Goal: Task Accomplishment & Management: Complete application form

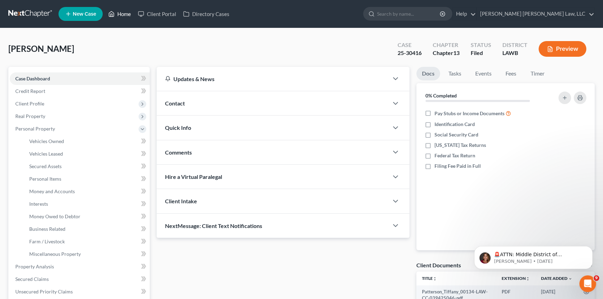
click at [126, 11] on link "Home" at bounding box center [120, 14] width 30 height 13
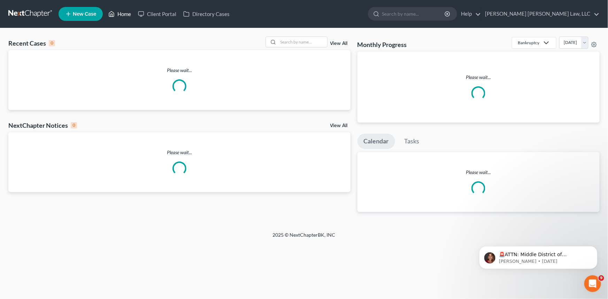
click at [125, 14] on link "Home" at bounding box center [120, 14] width 30 height 13
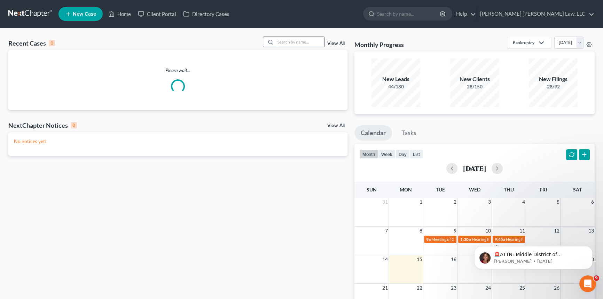
click at [292, 41] on input "search" at bounding box center [300, 42] width 49 height 10
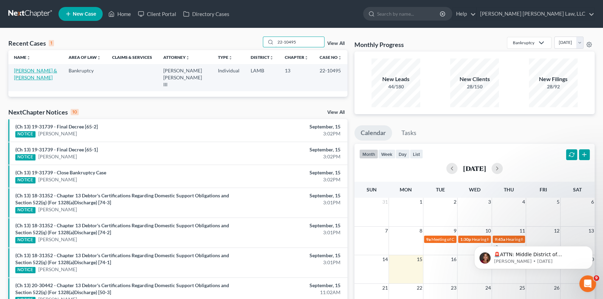
type input "22-10495"
click at [35, 72] on link "[PERSON_NAME] & [PERSON_NAME]" at bounding box center [35, 74] width 43 height 13
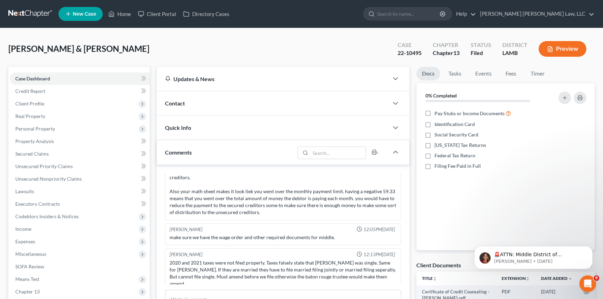
scroll to position [31, 0]
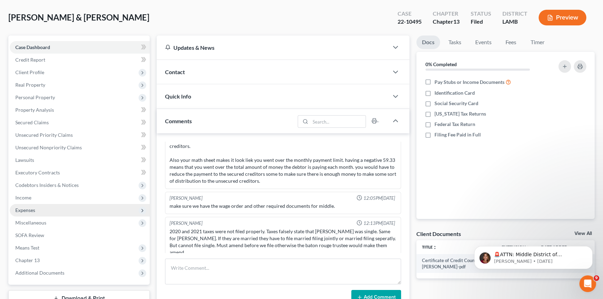
click at [39, 214] on span "Expenses" at bounding box center [80, 210] width 140 height 13
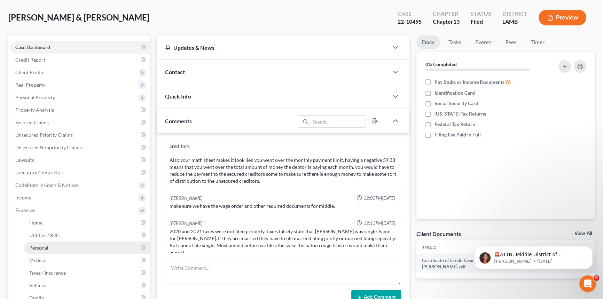
click at [43, 249] on span "Personal" at bounding box center [38, 248] width 19 height 6
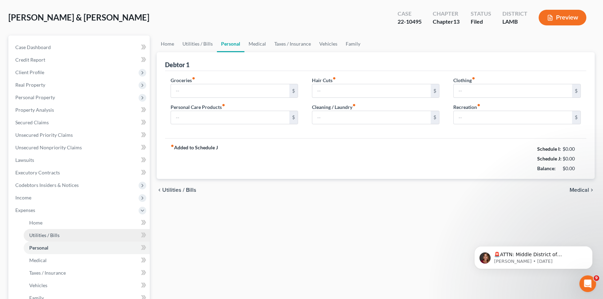
scroll to position [1, 0]
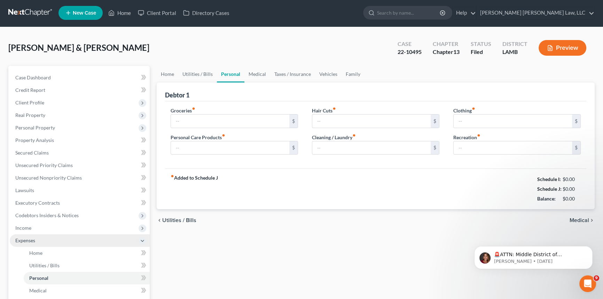
type input "704.48"
type input "51.00"
type input "0.00"
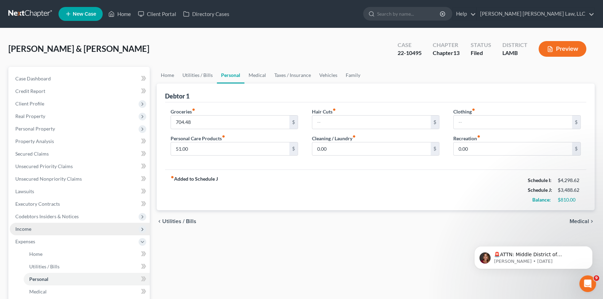
click at [36, 231] on span "Income" at bounding box center [80, 229] width 140 height 13
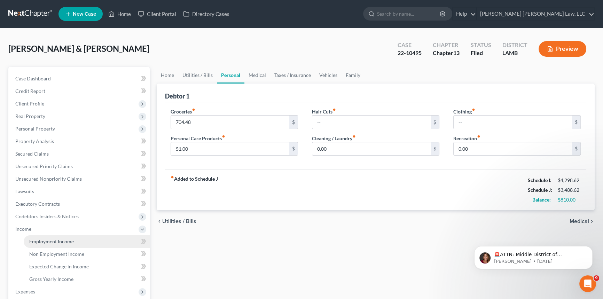
click at [53, 240] on span "Employment Income" at bounding box center [51, 242] width 45 height 6
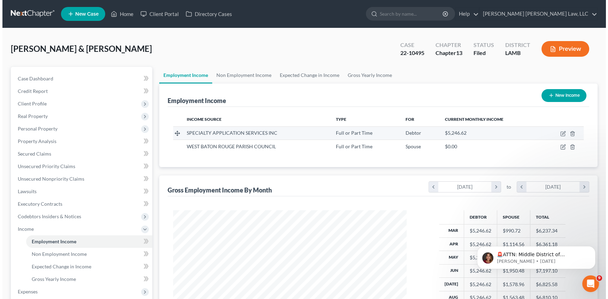
scroll to position [125, 247]
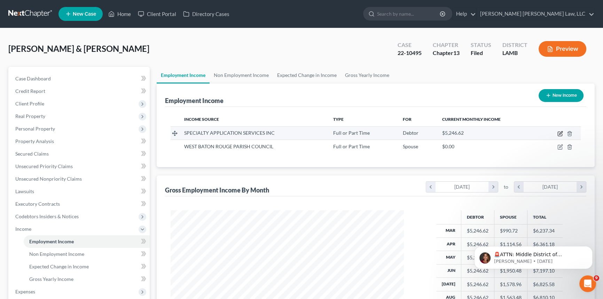
click at [560, 132] on icon "button" at bounding box center [561, 134] width 6 height 6
select select "0"
select select "19"
select select "0"
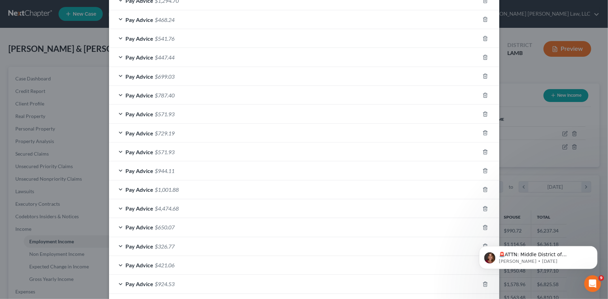
scroll to position [507, 0]
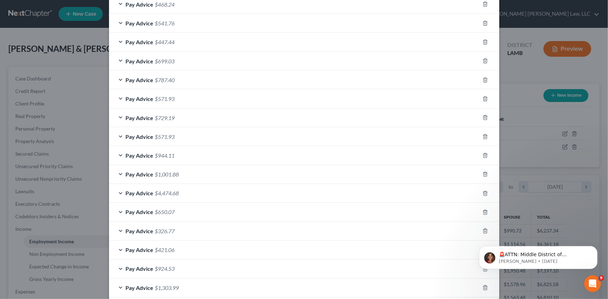
click at [118, 191] on div "Pay Advice $4,474.68" at bounding box center [294, 193] width 371 height 18
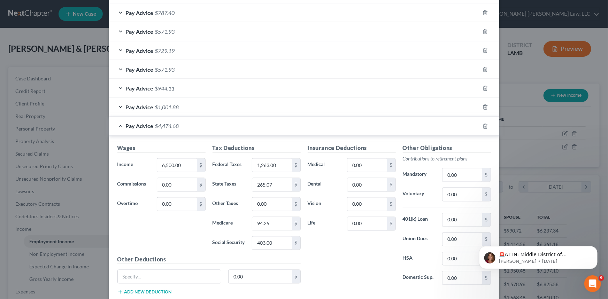
scroll to position [570, 0]
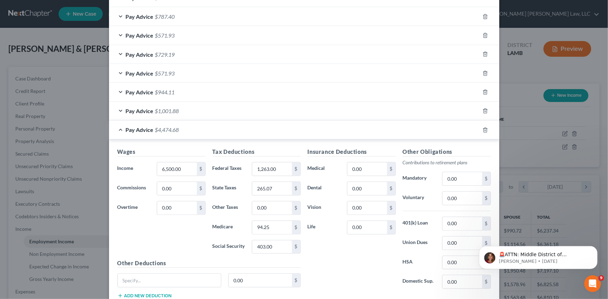
click at [118, 127] on div "Pay Advice $4,474.68" at bounding box center [294, 130] width 371 height 18
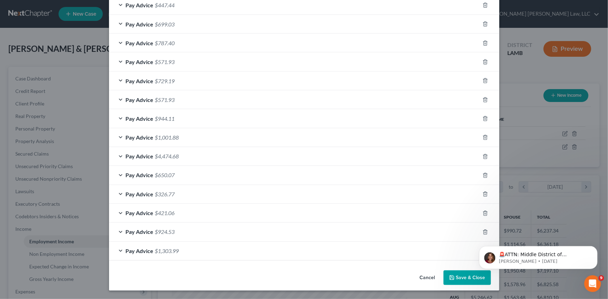
scroll to position [542, 0]
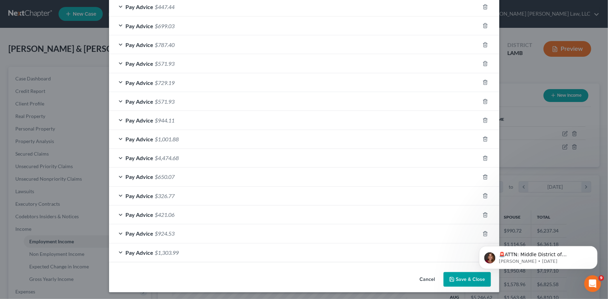
click at [119, 137] on div "Pay Advice $1,001.88" at bounding box center [294, 139] width 371 height 18
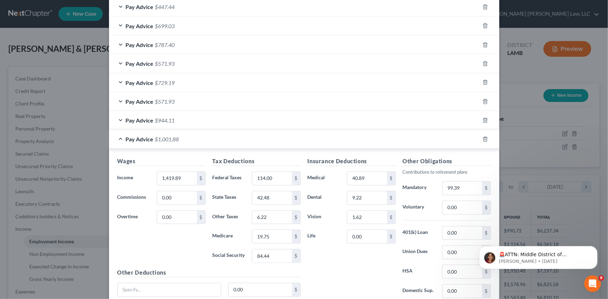
scroll to position [570, 0]
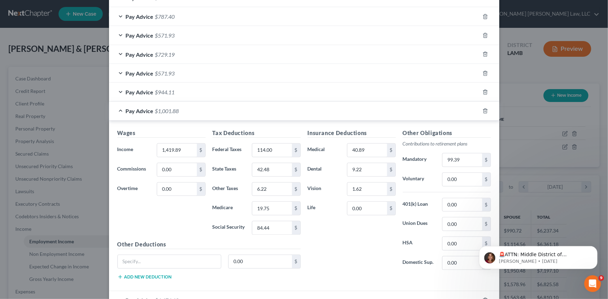
click at [118, 109] on div "Pay Advice $1,001.88" at bounding box center [294, 111] width 371 height 18
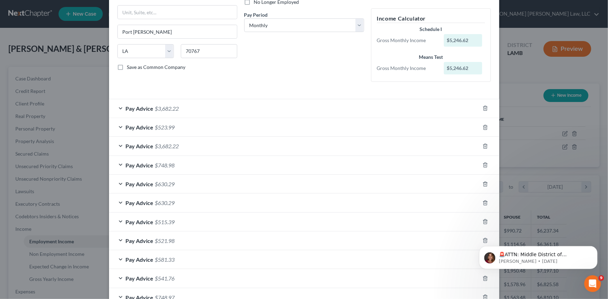
scroll to position [98, 0]
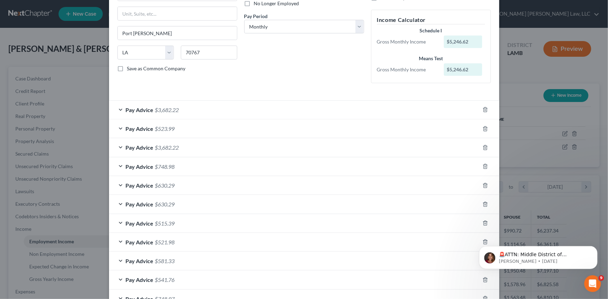
click at [118, 109] on div "Pay Advice $3,682.22" at bounding box center [294, 110] width 371 height 18
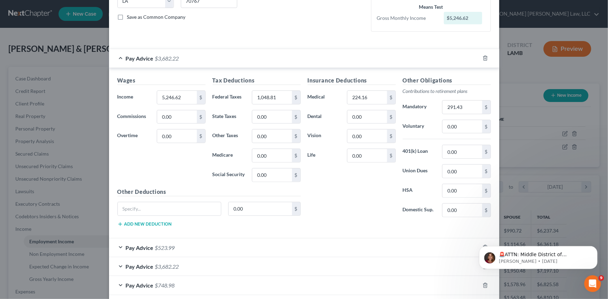
scroll to position [67, 0]
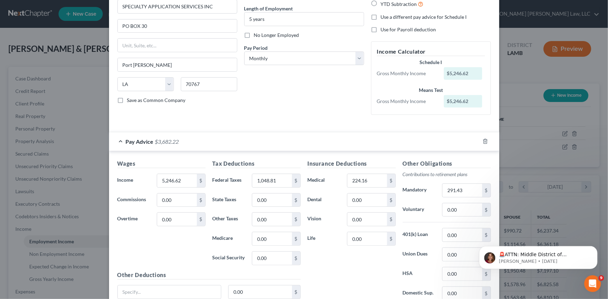
click at [118, 137] on div "Pay Advice $3,682.22" at bounding box center [294, 141] width 371 height 18
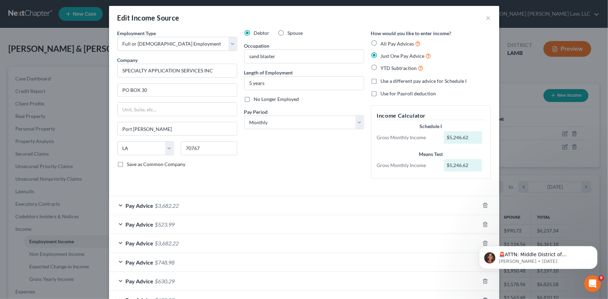
scroll to position [0, 0]
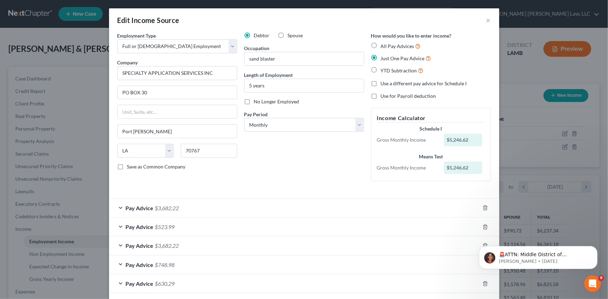
click at [155, 208] on span "$3,682.22" at bounding box center [167, 208] width 24 height 7
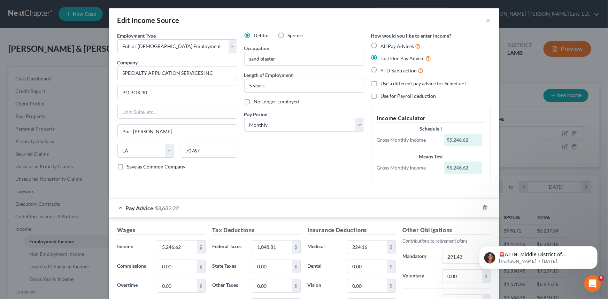
click at [155, 207] on span "$3,682.22" at bounding box center [167, 208] width 24 height 7
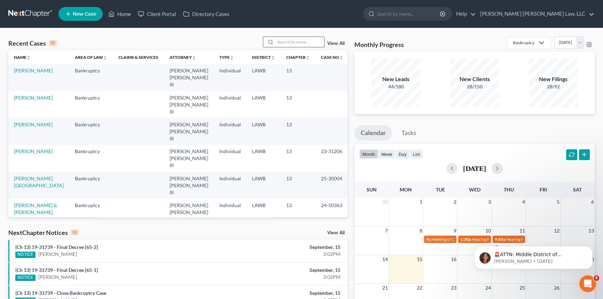
click at [294, 41] on input "search" at bounding box center [300, 42] width 49 height 10
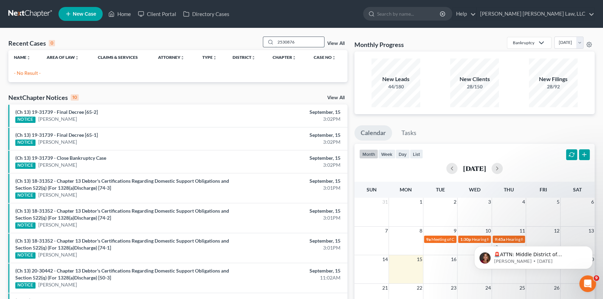
click at [281, 41] on input "2530876" at bounding box center [300, 42] width 49 height 10
type input "25-30876"
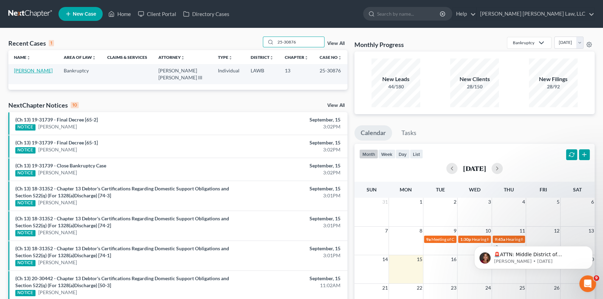
click at [21, 71] on link "Jones, Jasmia" at bounding box center [33, 71] width 39 height 6
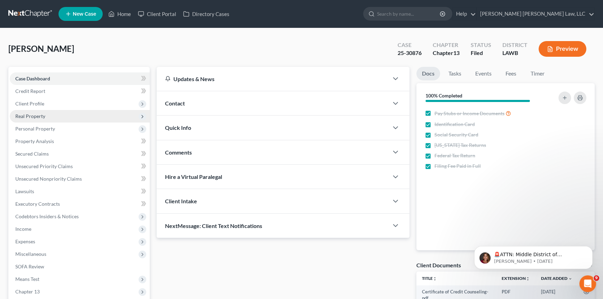
click at [33, 115] on span "Real Property" at bounding box center [30, 116] width 30 height 6
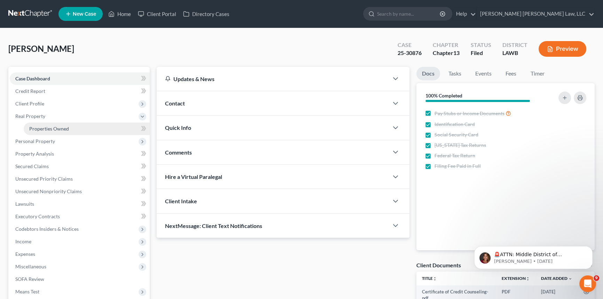
click at [42, 128] on span "Properties Owned" at bounding box center [49, 129] width 40 height 6
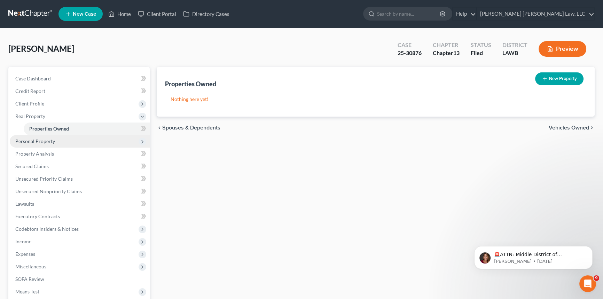
click at [40, 139] on span "Personal Property" at bounding box center [35, 141] width 40 height 6
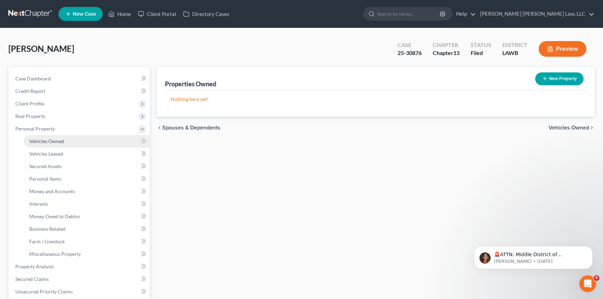
click at [53, 137] on link "Vehicles Owned" at bounding box center [87, 141] width 126 height 13
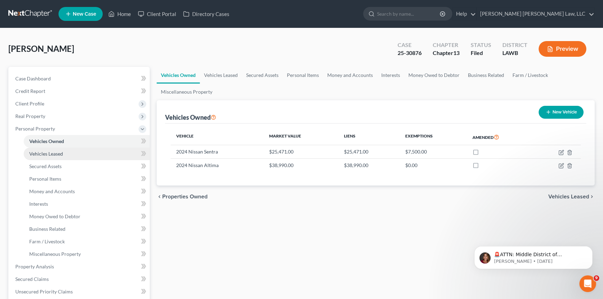
click at [56, 151] on span "Vehicles Leased" at bounding box center [46, 154] width 34 height 6
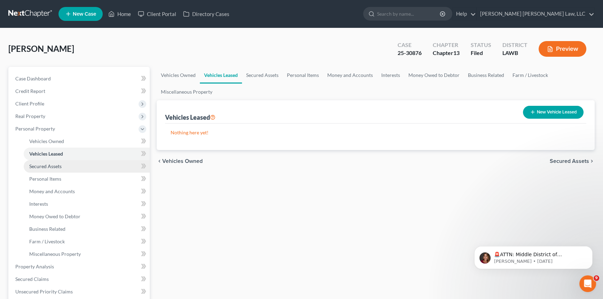
click at [55, 163] on span "Secured Assets" at bounding box center [45, 166] width 32 height 6
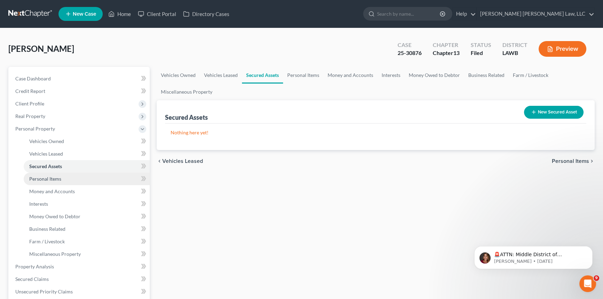
click at [52, 179] on span "Personal Items" at bounding box center [45, 179] width 32 height 6
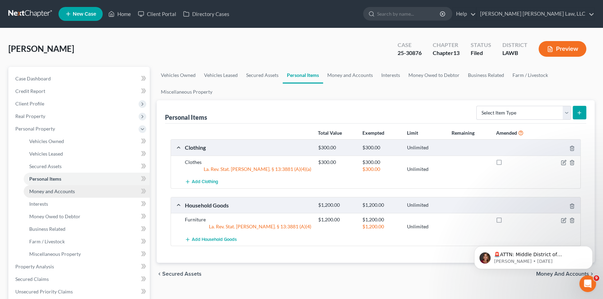
click at [59, 190] on span "Money and Accounts" at bounding box center [52, 191] width 46 height 6
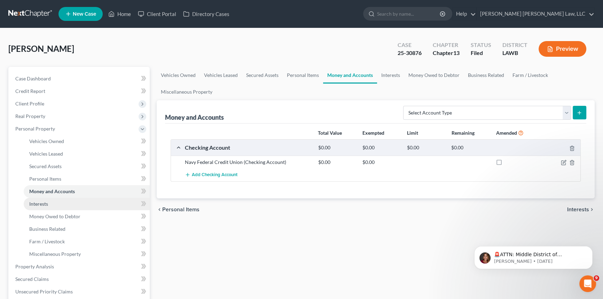
click at [61, 202] on link "Interests" at bounding box center [87, 204] width 126 height 13
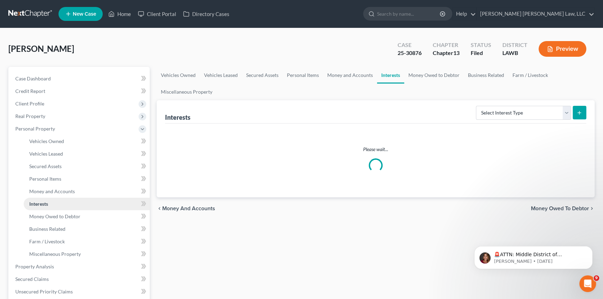
click at [61, 202] on link "Interests" at bounding box center [87, 204] width 126 height 13
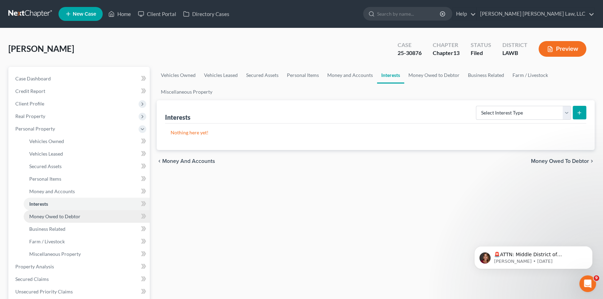
click at [71, 215] on span "Money Owed to Debtor" at bounding box center [54, 217] width 51 height 6
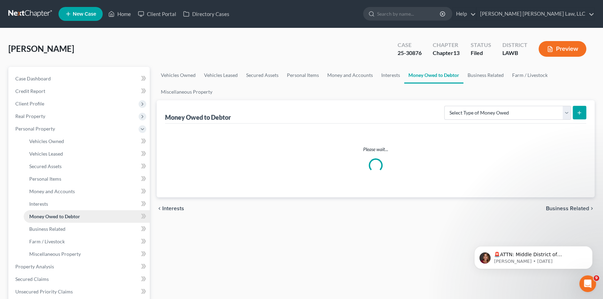
click at [71, 215] on span "Money Owed to Debtor" at bounding box center [54, 217] width 51 height 6
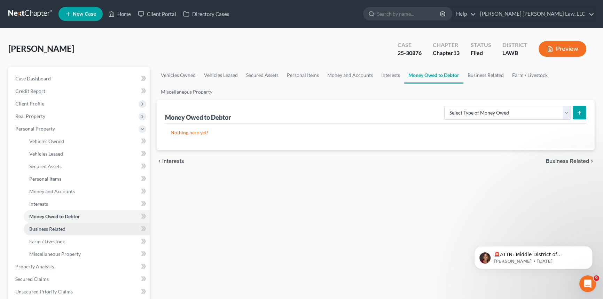
click at [64, 224] on link "Business Related" at bounding box center [87, 229] width 126 height 13
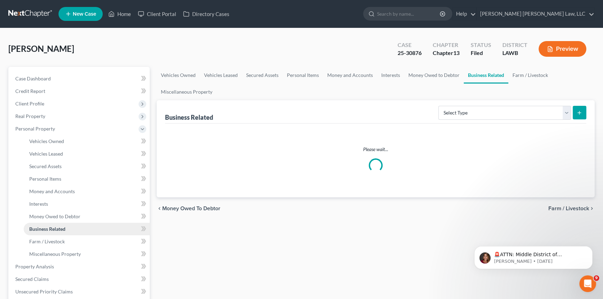
click at [64, 224] on link "Business Related" at bounding box center [87, 229] width 126 height 13
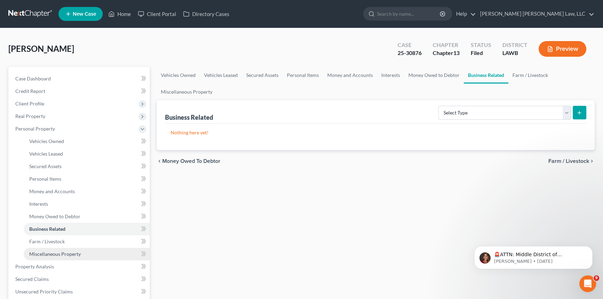
click at [68, 255] on span "Miscellaneous Property" at bounding box center [55, 254] width 52 height 6
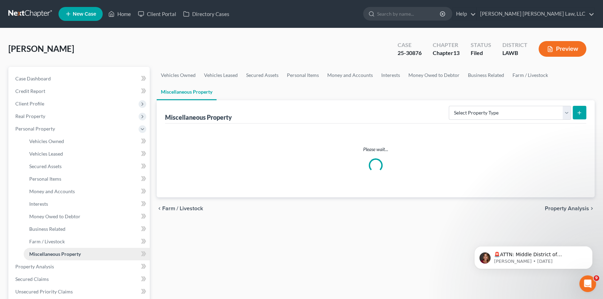
click at [68, 254] on span "Miscellaneous Property" at bounding box center [55, 254] width 52 height 6
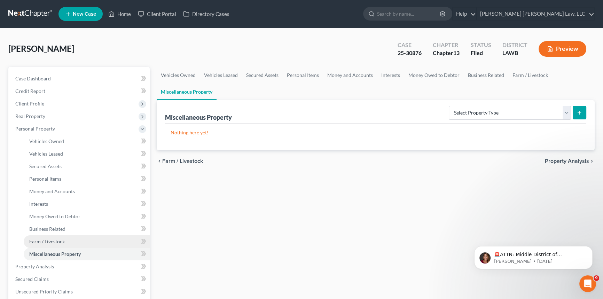
click at [60, 241] on span "Farm / Livestock" at bounding box center [47, 242] width 36 height 6
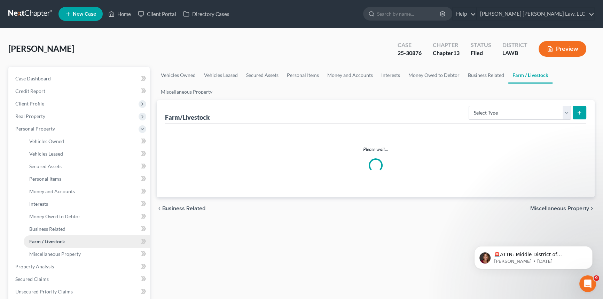
click at [60, 241] on span "Farm / Livestock" at bounding box center [47, 242] width 36 height 6
